Goal: Book appointment/travel/reservation

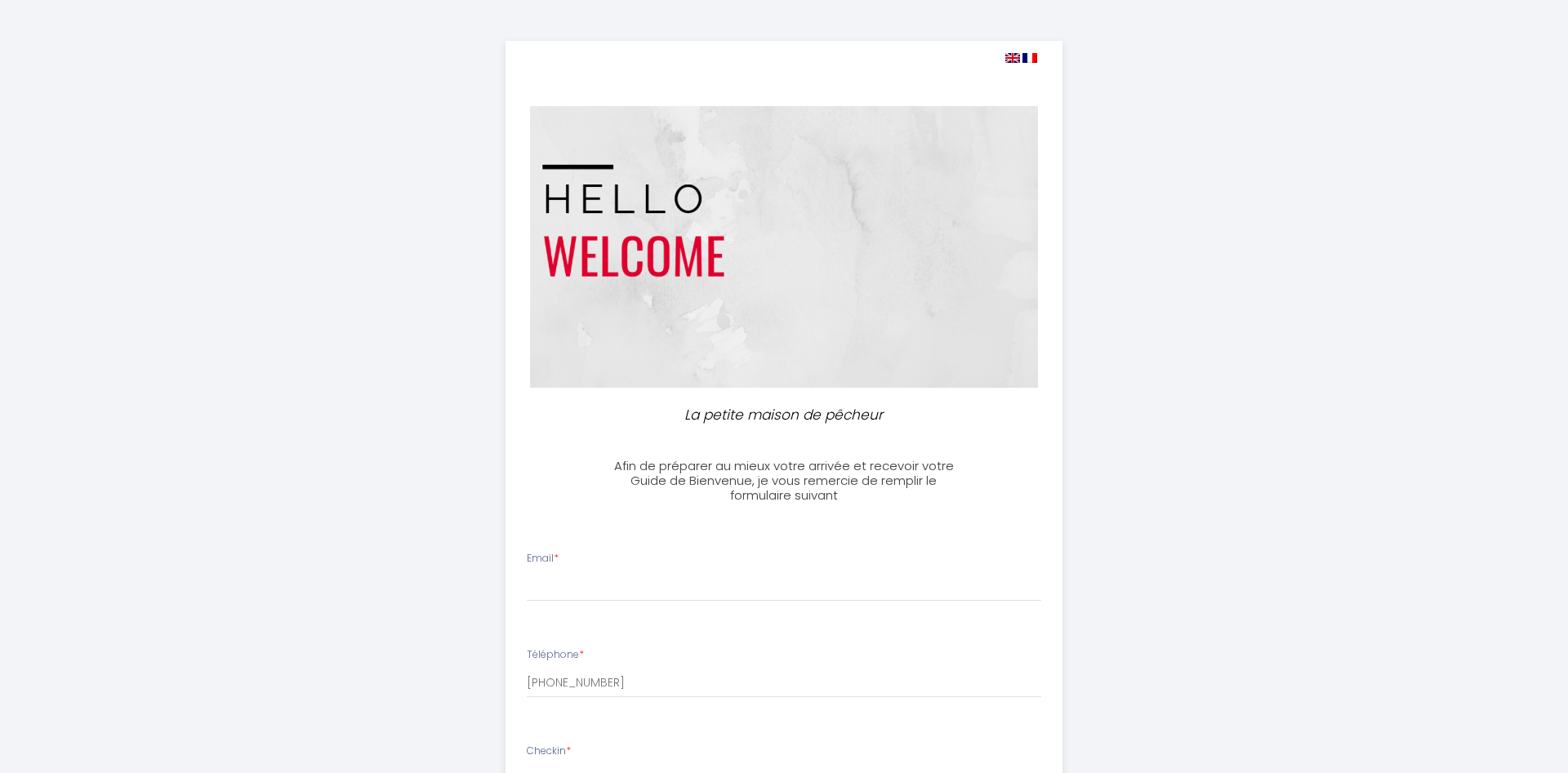
select select
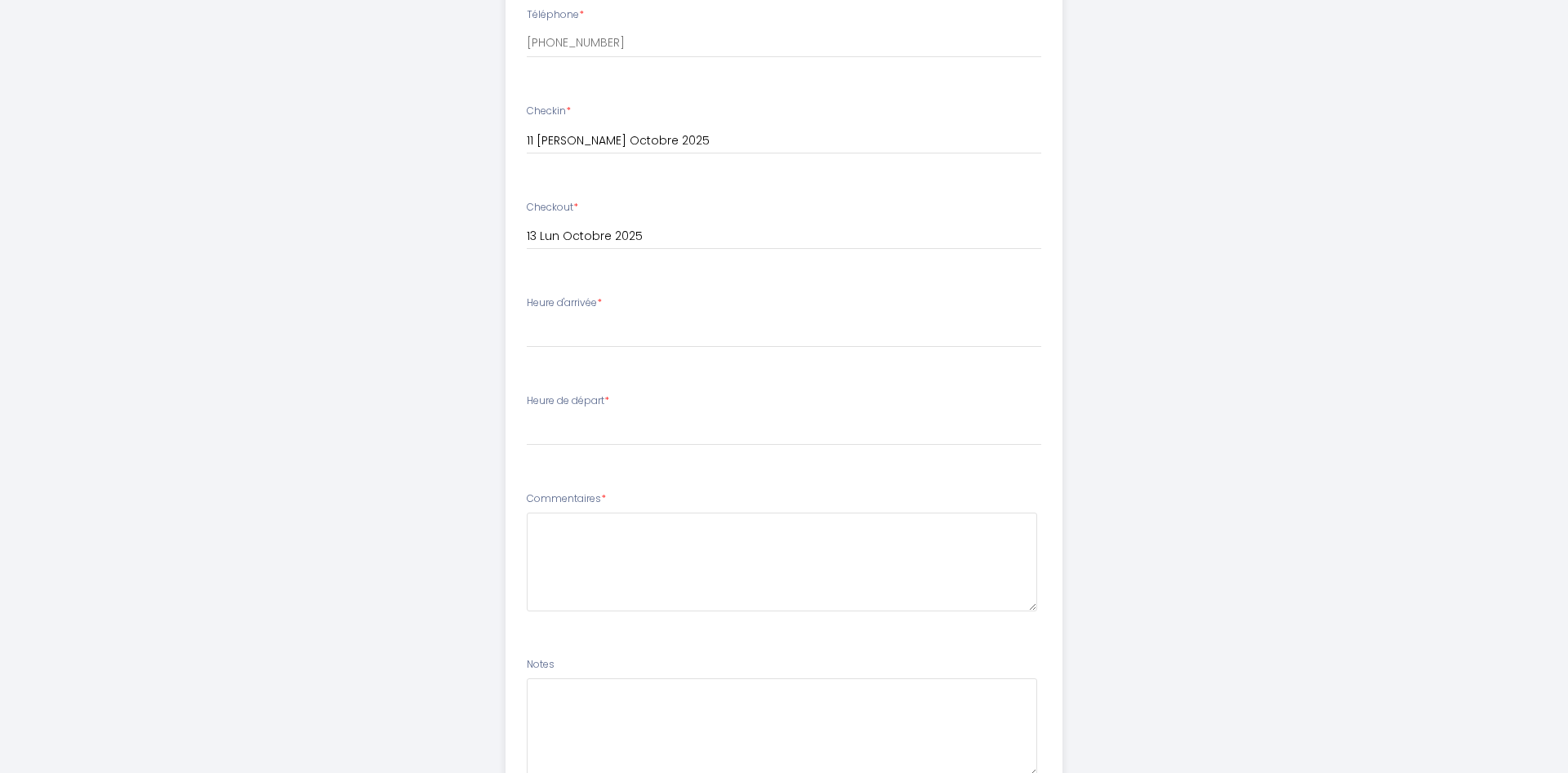
scroll to position [666, 0]
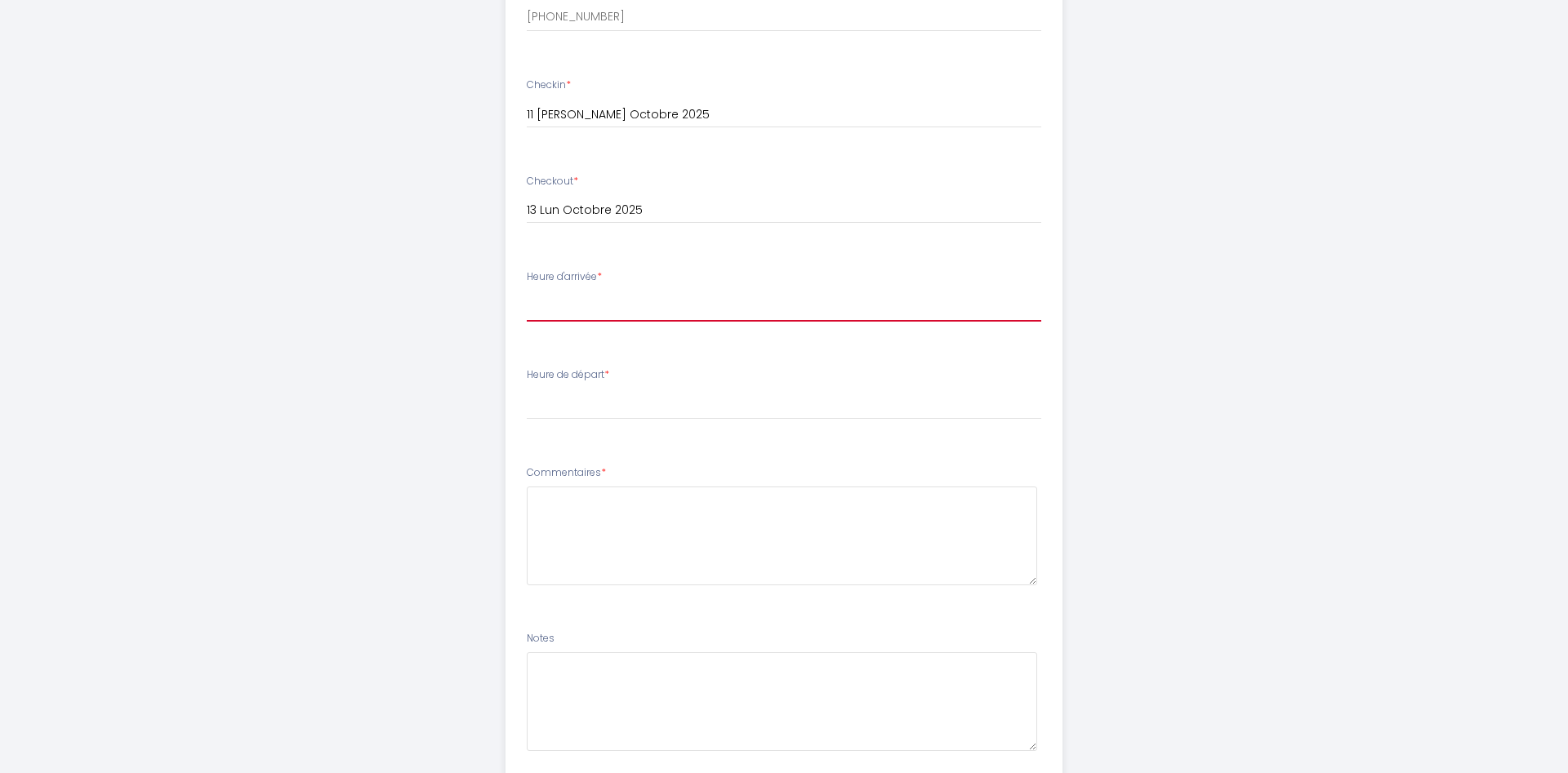
select select "16:00"
click option "16:00" at bounding box center [0, 0] width 0 height 0
select select "09:00"
click option "09:00" at bounding box center [0, 0] width 0 height 0
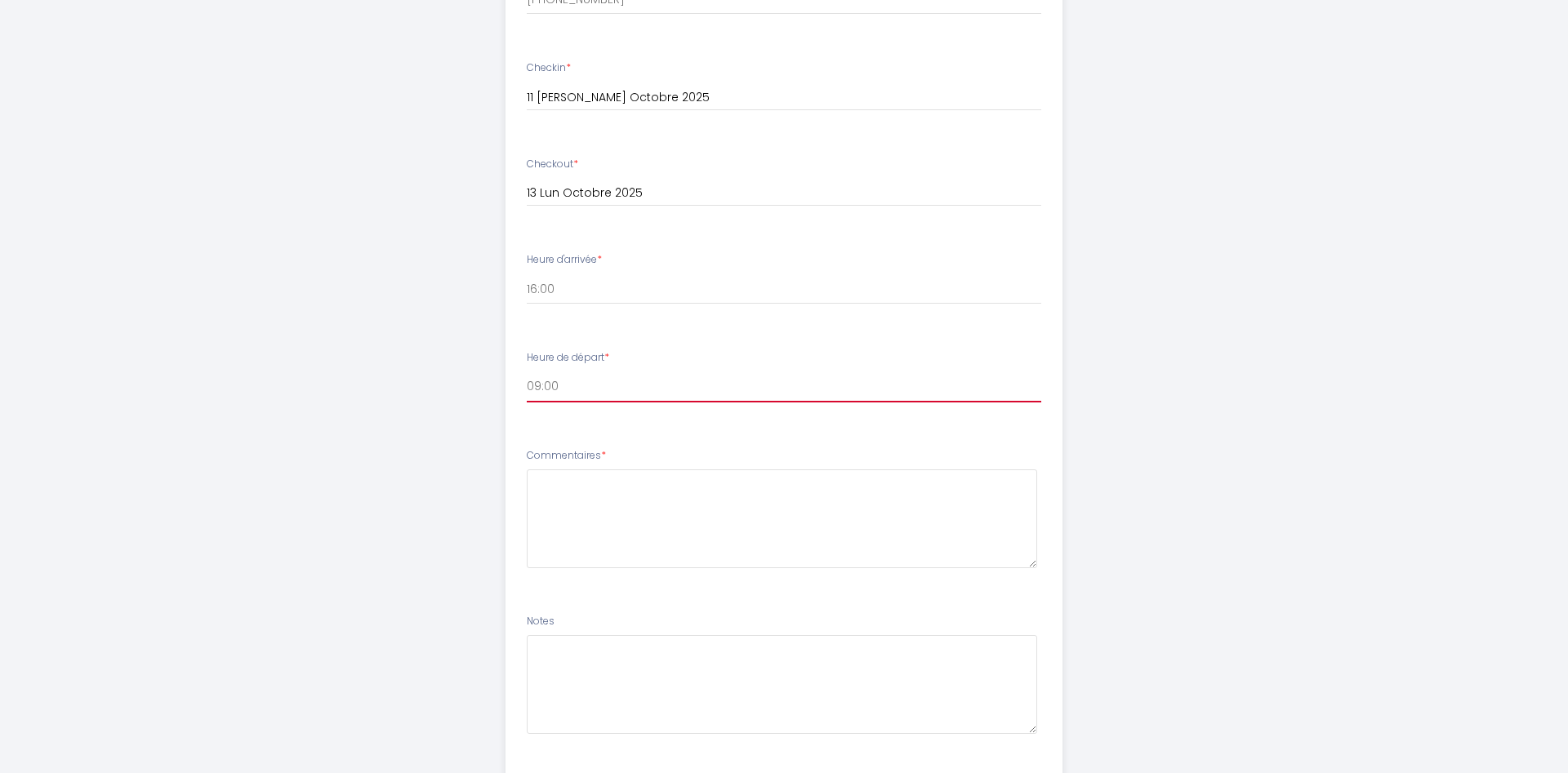
scroll to position [783, 0]
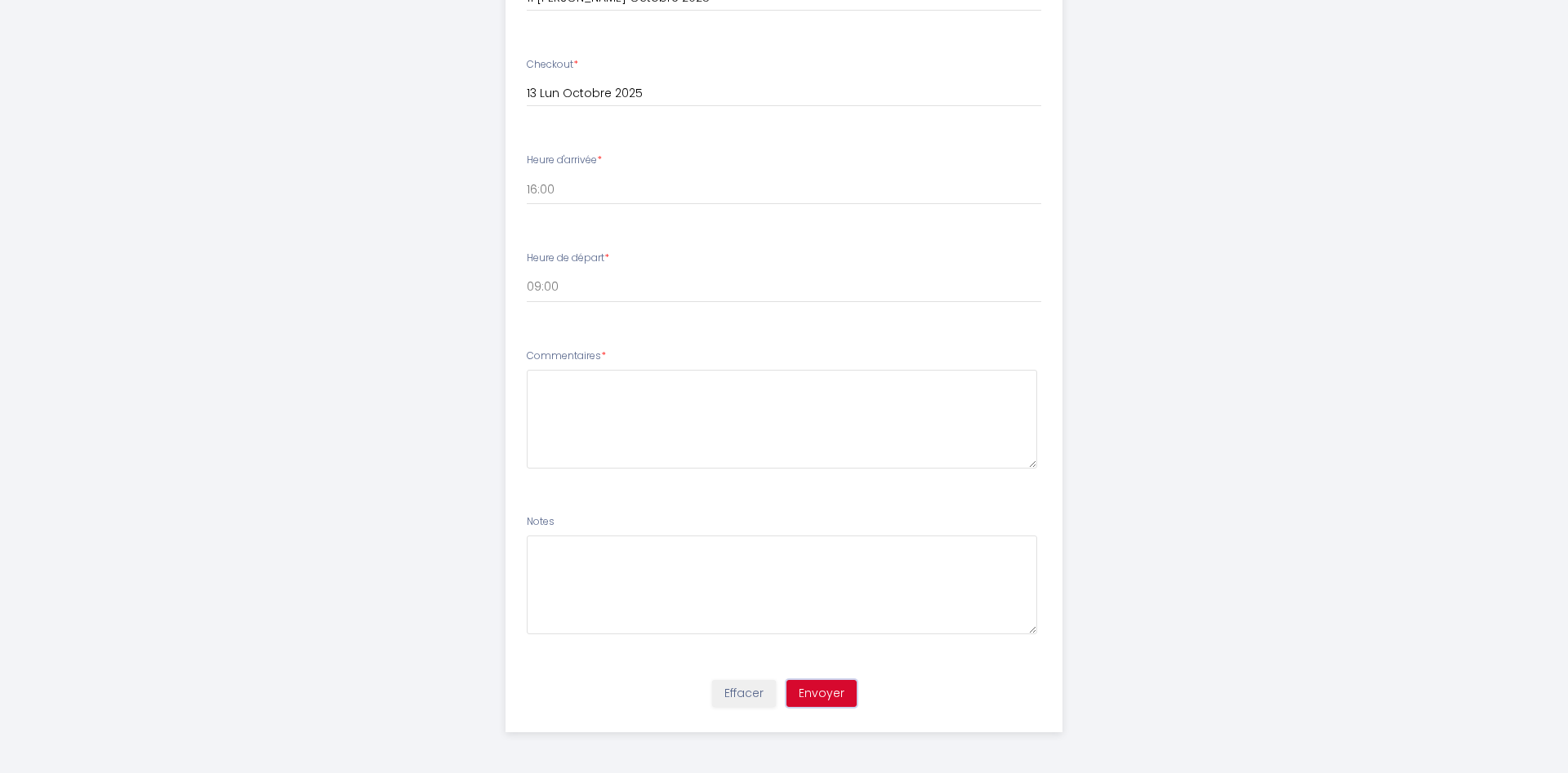
click at [819, 693] on button "Envoyer" at bounding box center [822, 694] width 70 height 28
type input "[EMAIL_ADDRESS][DOMAIN_NAME]"
click at [817, 694] on button "Envoyer" at bounding box center [822, 694] width 70 height 28
type textarea "ras"
click at [816, 693] on button "Envoyer" at bounding box center [822, 694] width 70 height 28
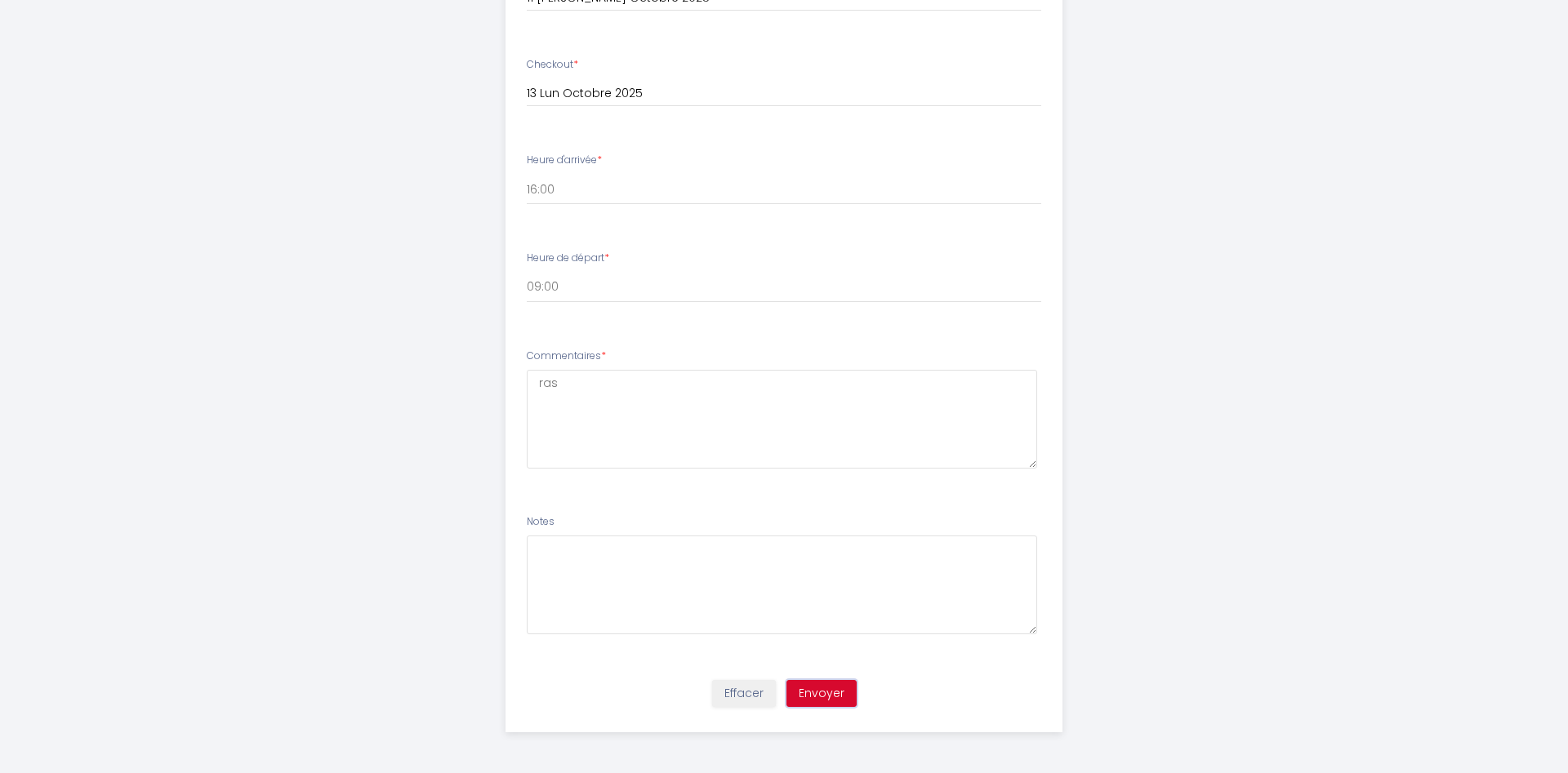
scroll to position [0, 0]
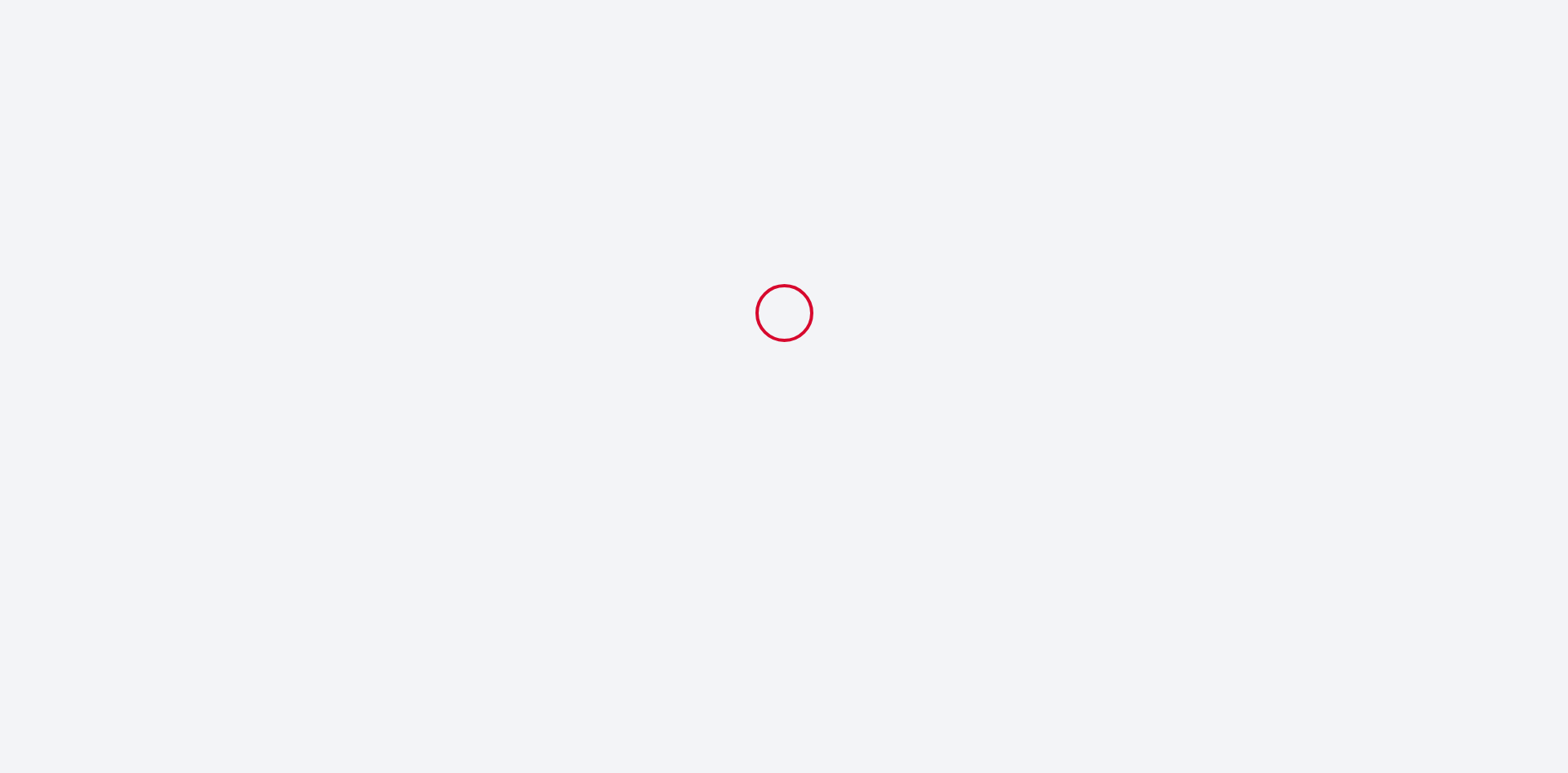
select select "16:00"
select select "09:00"
